Goal: Task Accomplishment & Management: Manage account settings

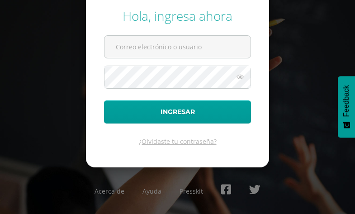
click at [263, 52] on form "Hola, ingresa ahora Ingresar ¿Olvidaste tu contraseña?" at bounding box center [177, 77] width 183 height 182
click at [174, 45] on input "text" at bounding box center [177, 47] width 146 height 22
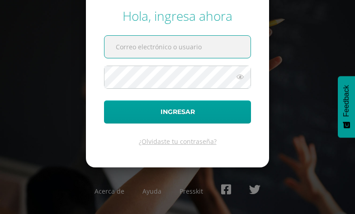
type input "[EMAIL_ADDRESS][DOMAIN_NAME]"
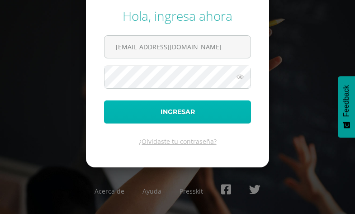
click at [167, 114] on button "Ingresar" at bounding box center [177, 111] width 147 height 23
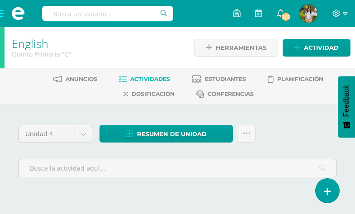
click at [55, 116] on div "Unidad 4 Unidad 1 Unidad 2 Unidad 3 Unidad 4 Resumen de unidad Descargar como H…" at bounding box center [177, 161] width 355 height 115
